Goal: Find specific page/section: Find specific page/section

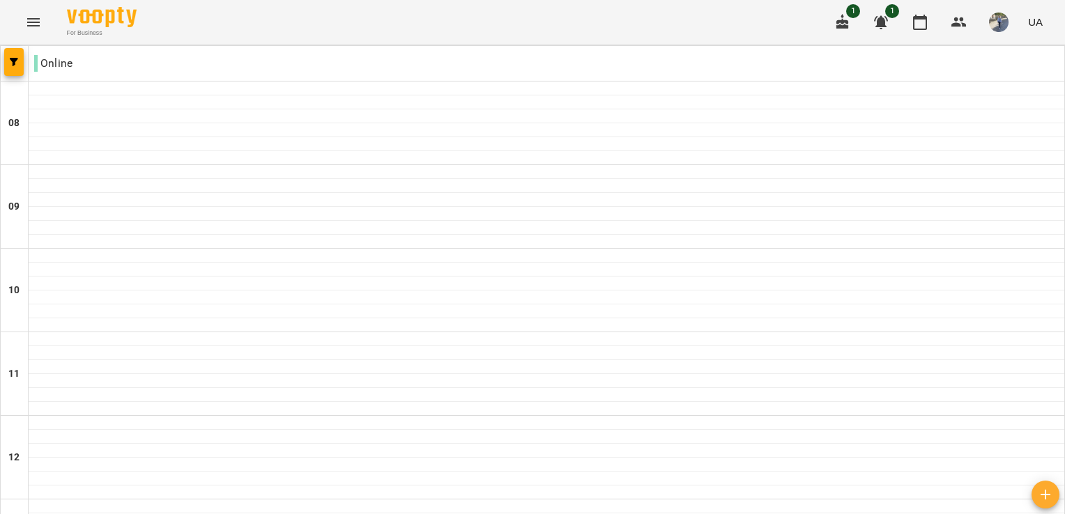
scroll to position [672, 0]
click at [997, 20] on img "button" at bounding box center [999, 23] width 20 height 20
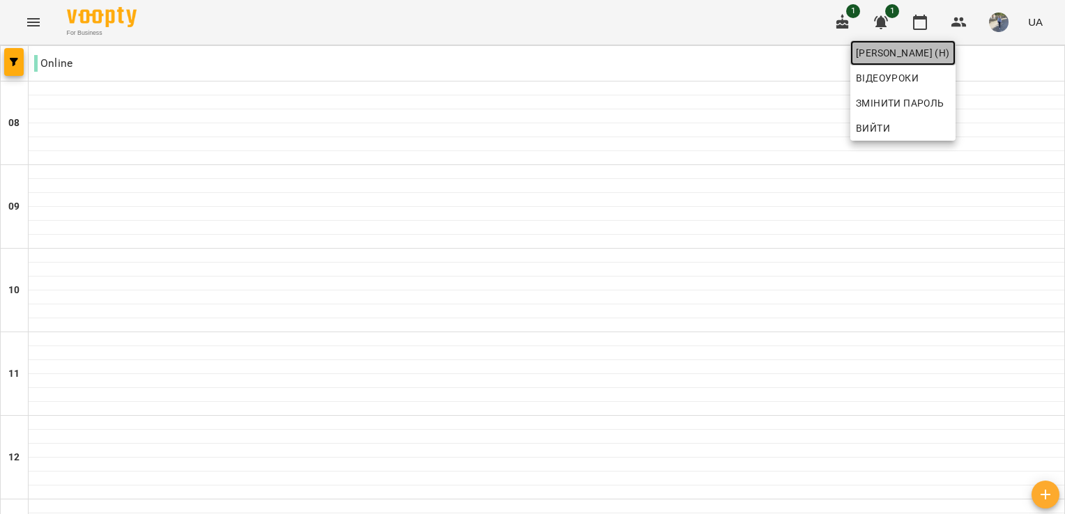
click at [950, 50] on span "[PERSON_NAME] (н)" at bounding box center [903, 53] width 94 height 17
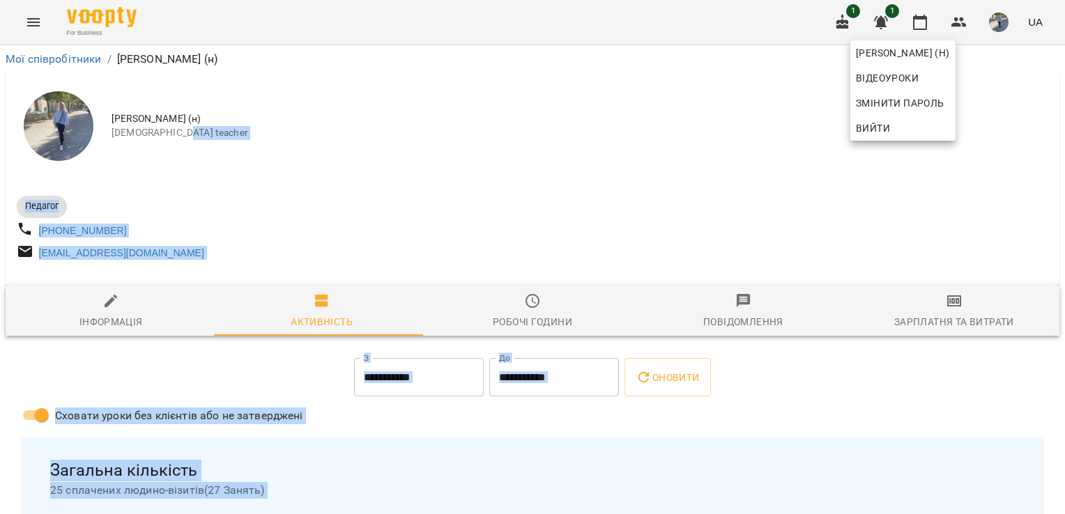
drag, startPoint x: 1061, startPoint y: 118, endPoint x: 1067, endPoint y: 144, distance: 26.5
click at [814, 163] on div at bounding box center [532, 257] width 1065 height 514
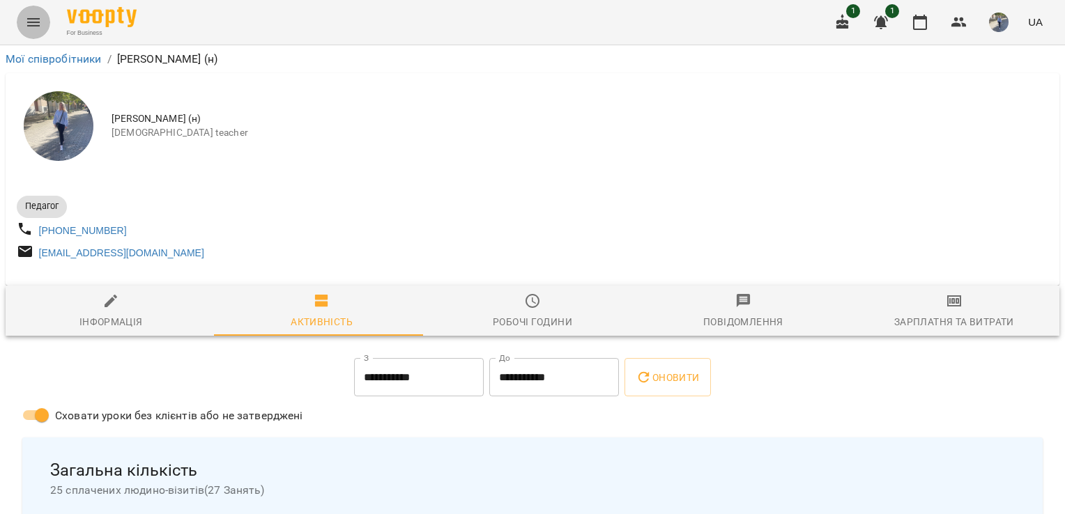
click at [31, 22] on icon "Menu" at bounding box center [33, 22] width 13 height 8
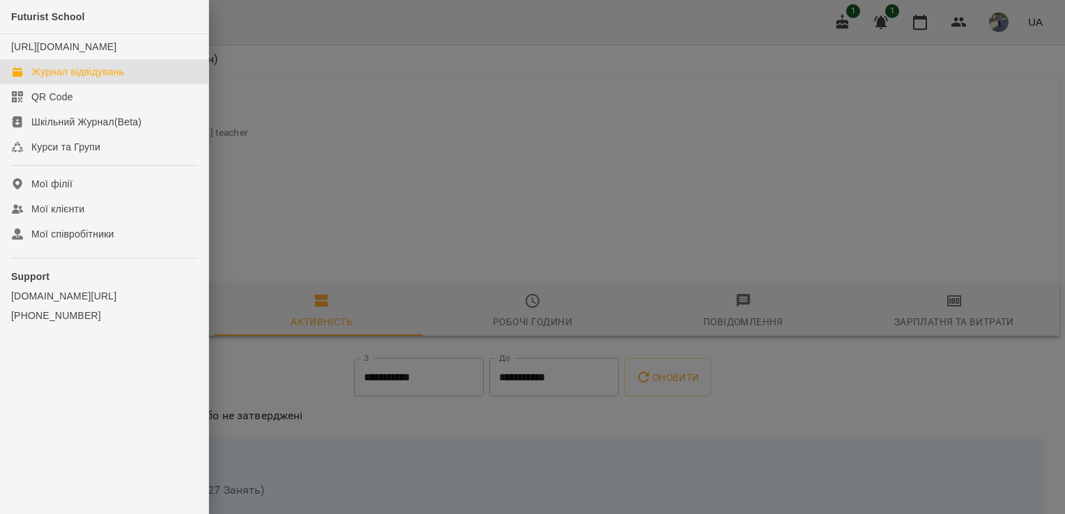
click at [72, 79] on div "Журнал відвідувань" at bounding box center [77, 72] width 93 height 14
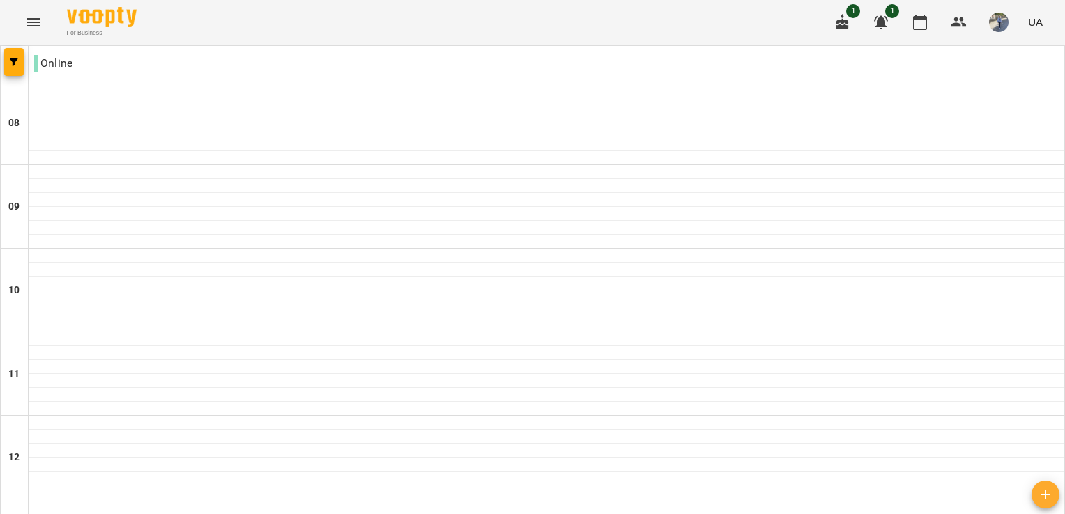
type input "**********"
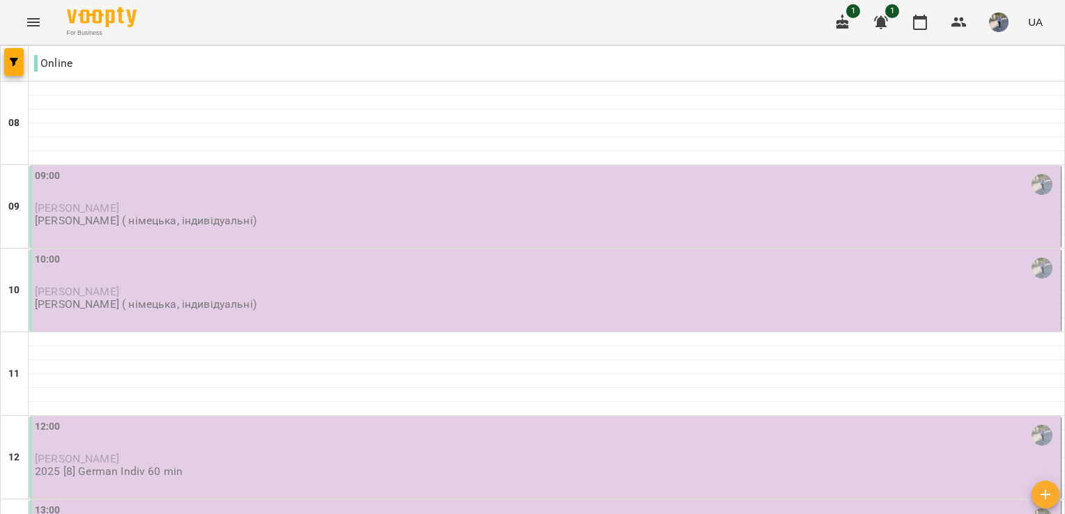
scroll to position [0, 0]
